Goal: Transaction & Acquisition: Purchase product/service

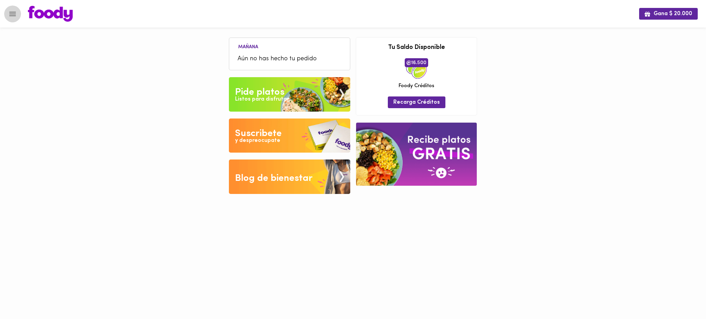
click at [10, 16] on icon "Menu" at bounding box center [12, 14] width 7 height 4
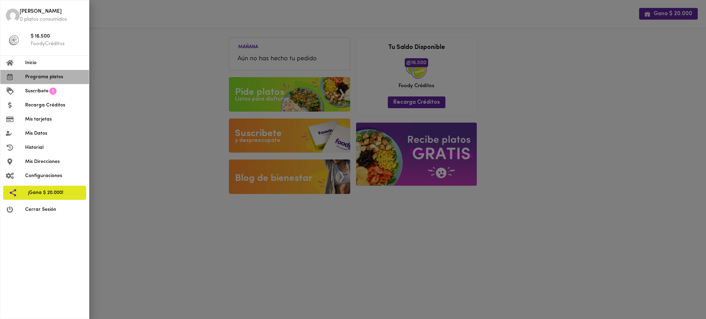
click at [54, 78] on span "Programa platos" at bounding box center [54, 76] width 58 height 7
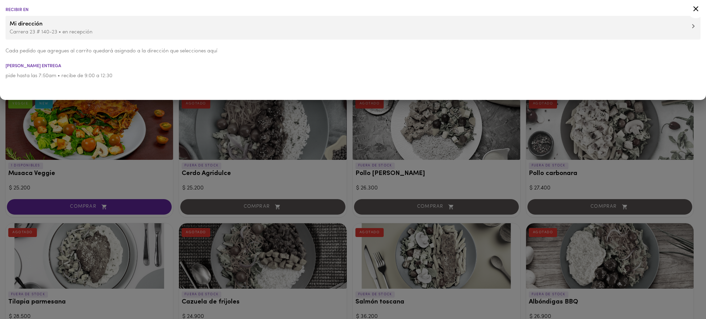
click at [1, 113] on div at bounding box center [353, 159] width 706 height 319
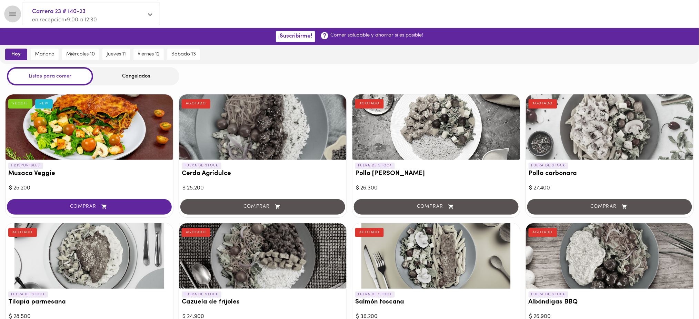
click at [12, 12] on icon "Menu" at bounding box center [12, 14] width 9 height 9
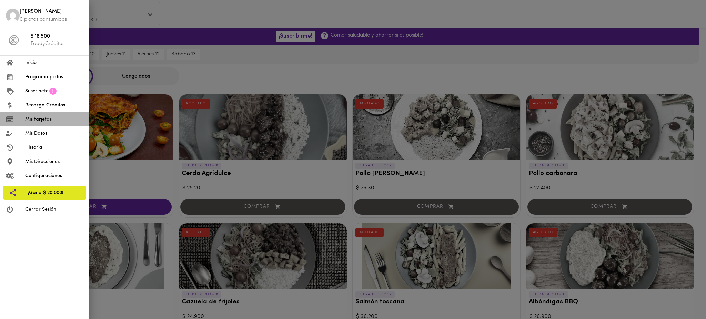
click at [40, 118] on span "Mis tarjetas" at bounding box center [54, 119] width 58 height 7
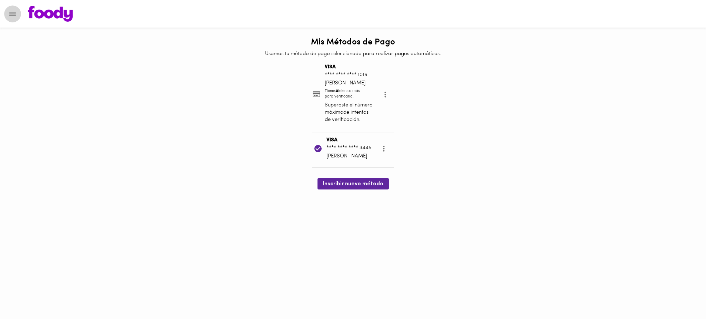
click at [10, 15] on icon "Menu" at bounding box center [12, 14] width 9 height 9
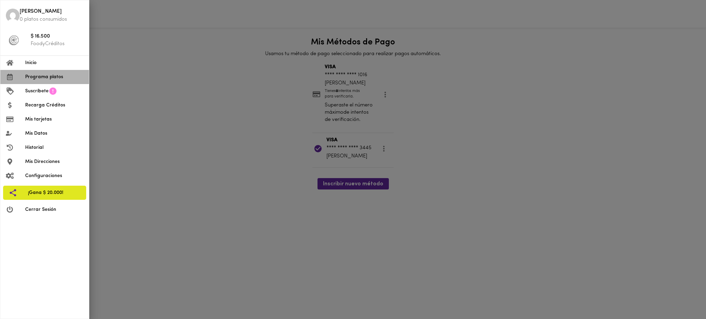
click at [32, 76] on span "Programa platos" at bounding box center [54, 76] width 58 height 7
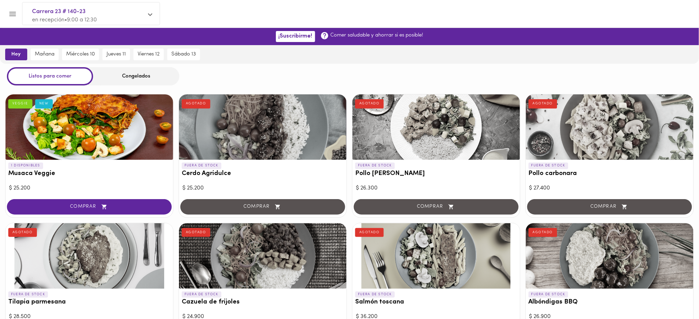
click at [139, 79] on div "Congelados" at bounding box center [136, 76] width 86 height 18
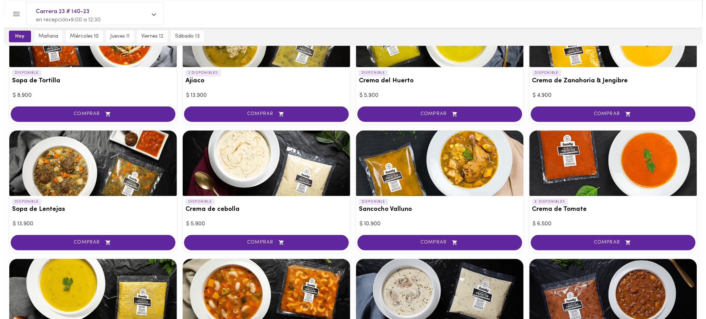
scroll to position [121, 0]
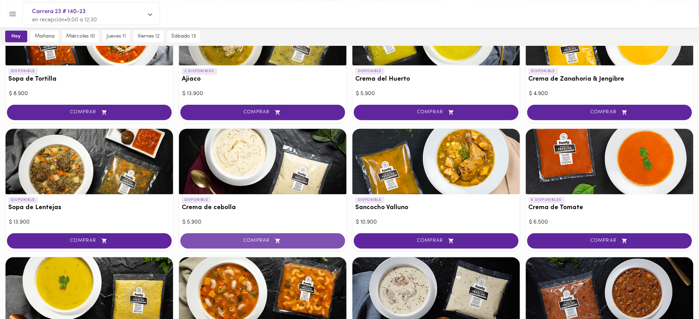
click at [277, 240] on icon "button" at bounding box center [277, 241] width 5 height 5
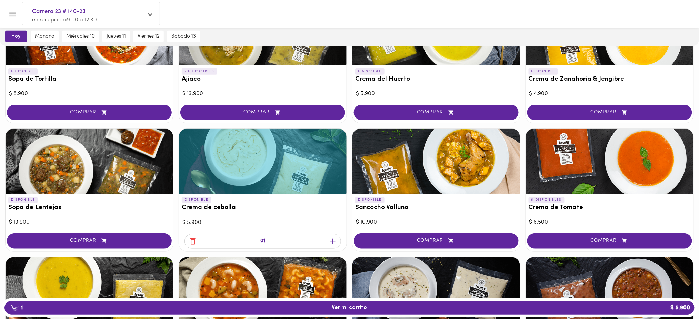
click at [329, 243] on icon "button" at bounding box center [333, 241] width 9 height 9
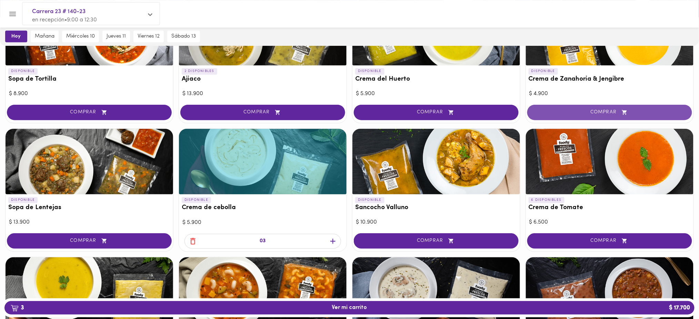
click at [644, 112] on span "COMPRAR" at bounding box center [610, 113] width 148 height 6
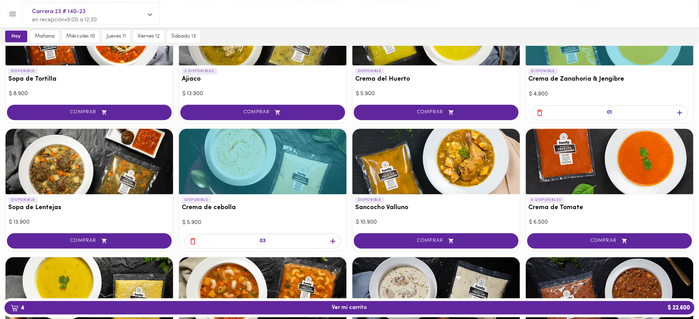
click at [681, 113] on icon "button" at bounding box center [680, 113] width 9 height 9
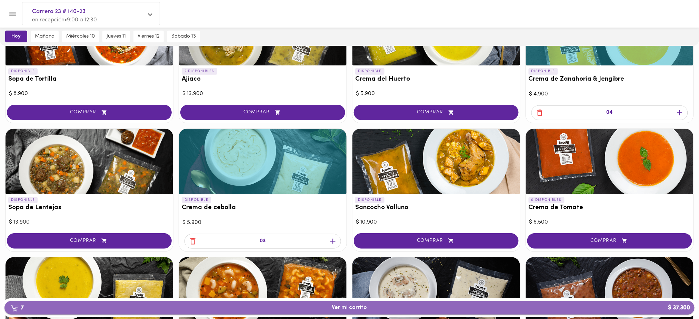
click at [138, 307] on span "7 Ver mi carrito $ 37.300" at bounding box center [349, 308] width 679 height 7
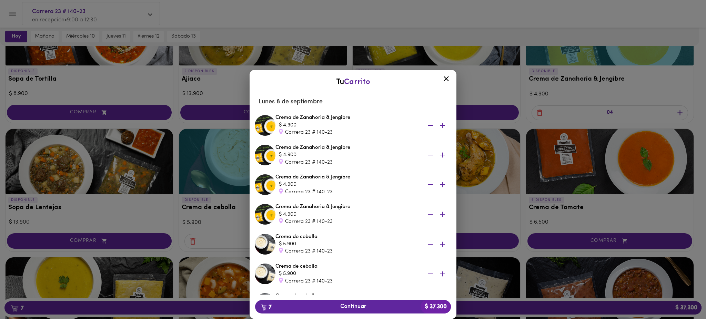
scroll to position [69, 0]
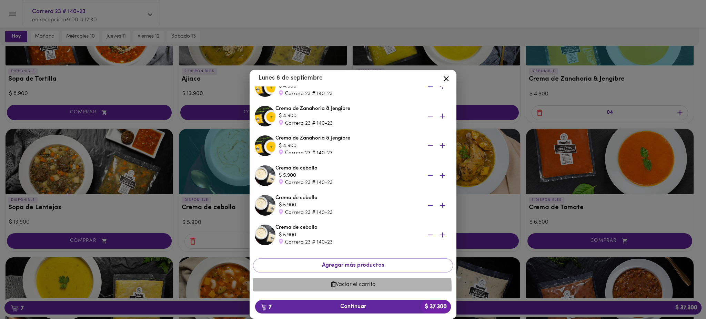
click at [352, 287] on span "Vaciar el carrito" at bounding box center [353, 285] width 189 height 7
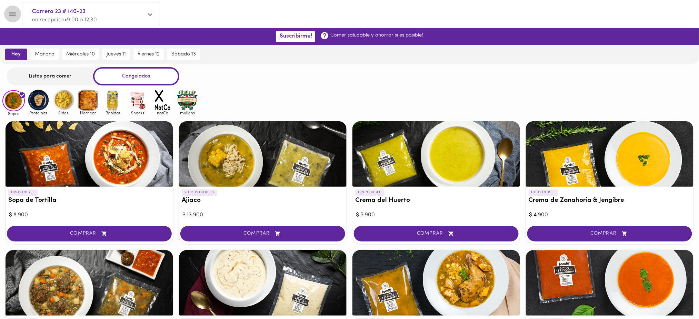
click at [10, 11] on icon "Menu" at bounding box center [12, 14] width 9 height 9
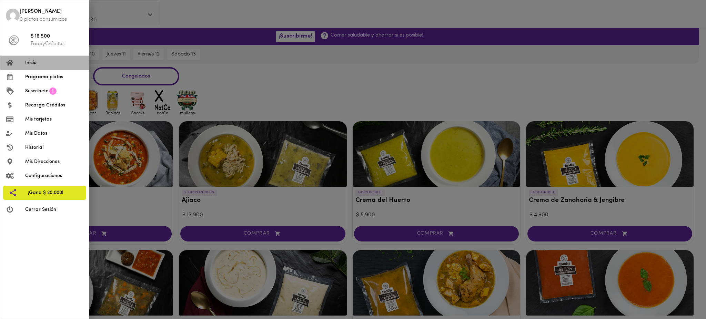
click at [34, 63] on span "Inicio" at bounding box center [54, 62] width 58 height 7
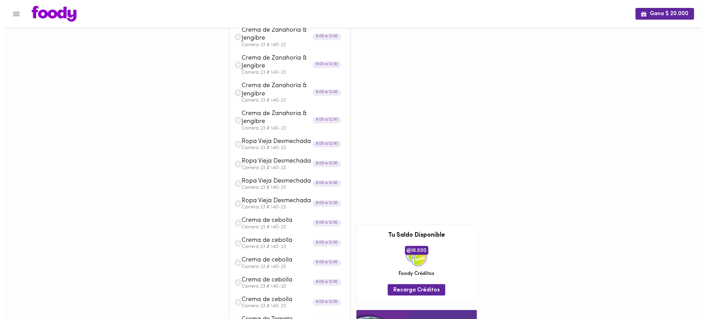
scroll to position [18, 0]
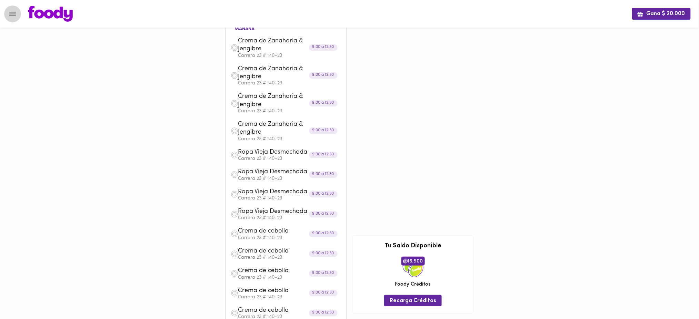
click at [8, 14] on icon "Menu" at bounding box center [12, 14] width 9 height 9
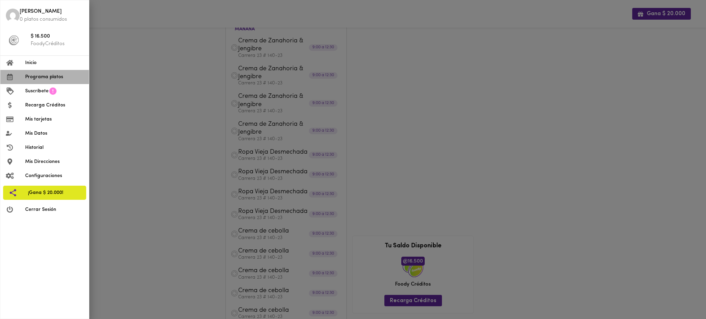
click at [29, 81] on li "Programa platos" at bounding box center [44, 77] width 89 height 14
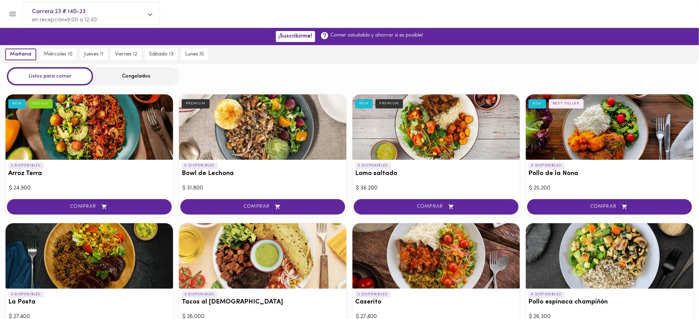
click at [126, 70] on div "Congelados" at bounding box center [136, 76] width 86 height 18
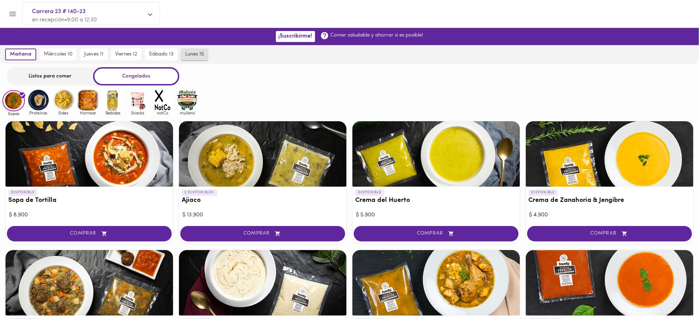
click at [192, 56] on span "lunes 15" at bounding box center [194, 54] width 19 height 6
click at [24, 53] on span "mañana" at bounding box center [19, 54] width 20 height 6
click at [38, 99] on img at bounding box center [38, 100] width 22 height 22
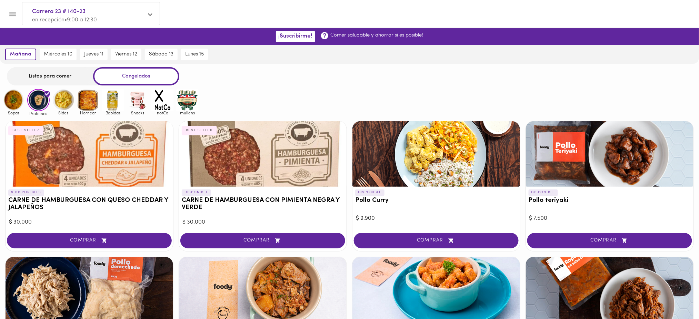
click at [87, 100] on img at bounding box center [88, 100] width 22 height 22
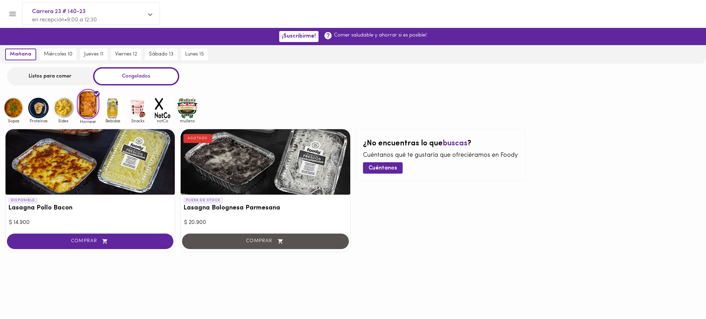
click at [114, 109] on img at bounding box center [113, 108] width 22 height 22
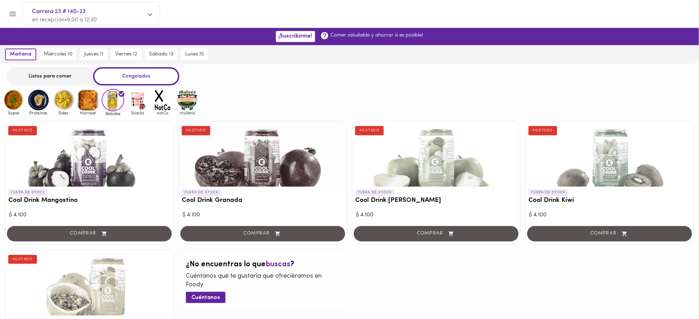
click at [136, 98] on img at bounding box center [138, 100] width 22 height 22
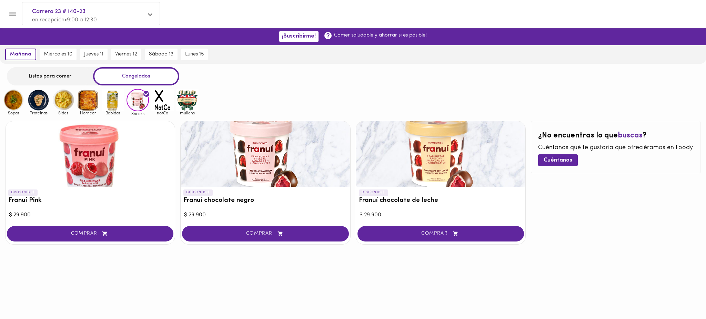
click at [163, 97] on img at bounding box center [162, 100] width 22 height 22
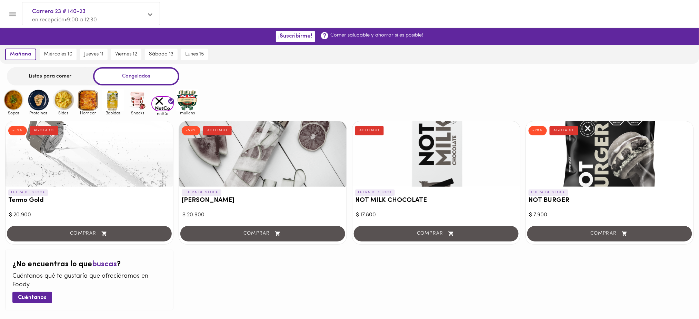
click at [191, 94] on img at bounding box center [187, 100] width 22 height 22
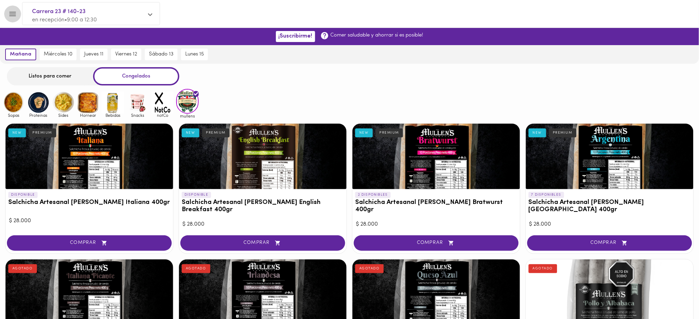
click at [16, 12] on icon "Menu" at bounding box center [12, 14] width 9 height 9
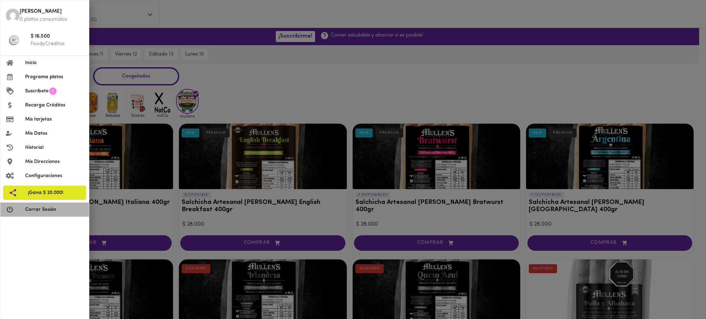
click at [35, 209] on span "Cerrar Sesión" at bounding box center [54, 209] width 58 height 7
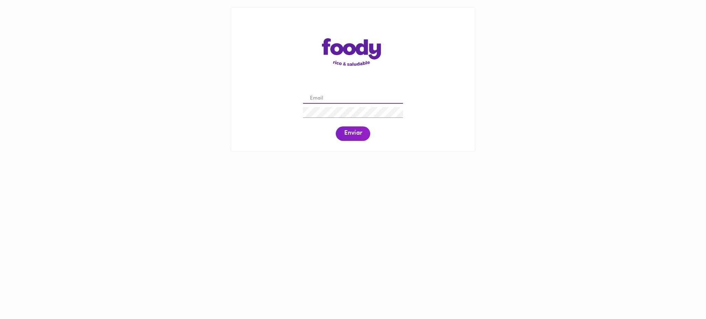
click at [330, 97] on input "email" at bounding box center [353, 98] width 100 height 11
paste input "[EMAIL_ADDRESS][DOMAIN_NAME]"
type input "[EMAIL_ADDRESS][DOMAIN_NAME]"
click at [346, 133] on span "Enviar" at bounding box center [353, 134] width 18 height 8
